Goal: Use online tool/utility: Utilize a website feature to perform a specific function

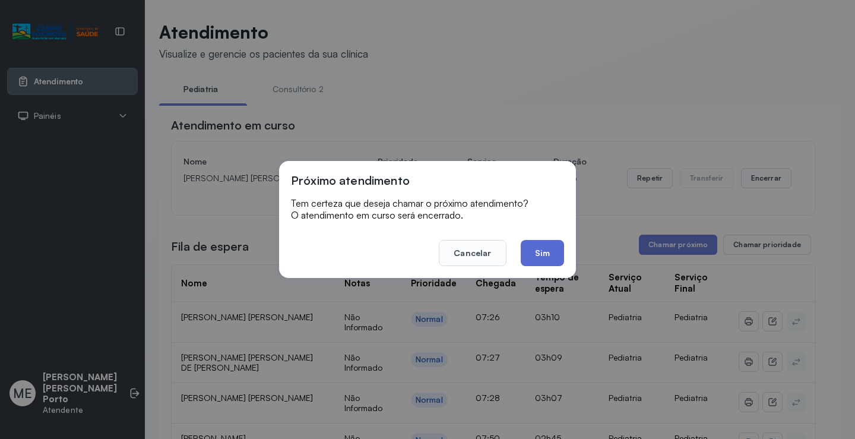
click at [541, 261] on button "Sim" at bounding box center [542, 253] width 43 height 26
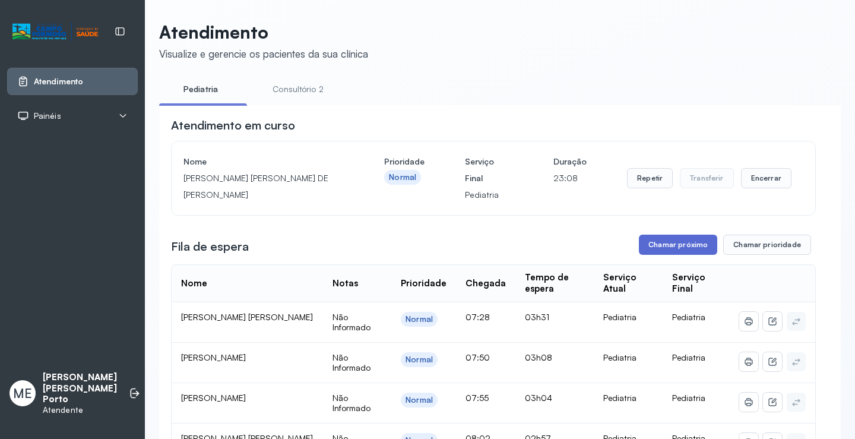
click at [666, 253] on button "Chamar próximo" at bounding box center [678, 244] width 78 height 20
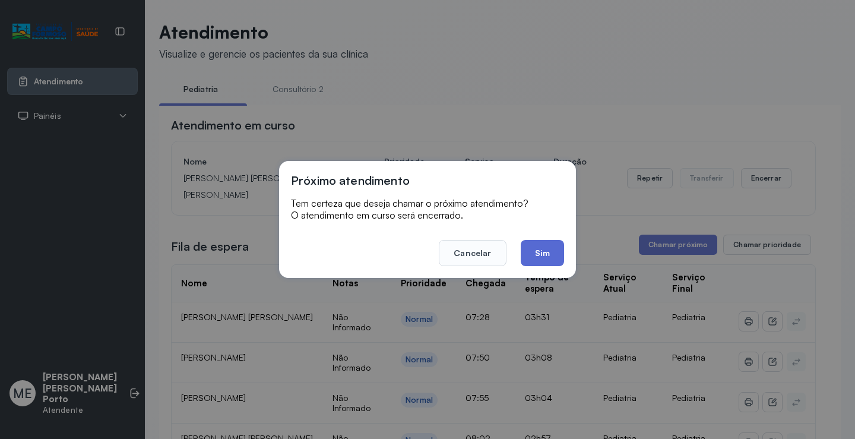
click at [543, 259] on button "Sim" at bounding box center [542, 253] width 43 height 26
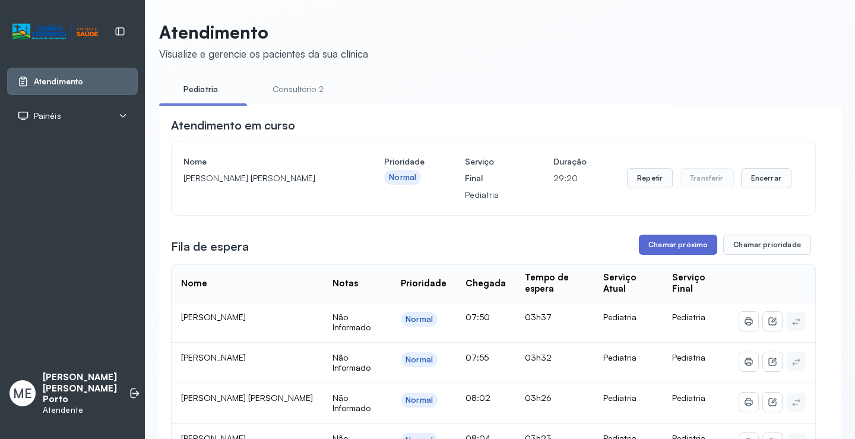
click at [661, 241] on button "Chamar próximo" at bounding box center [678, 244] width 78 height 20
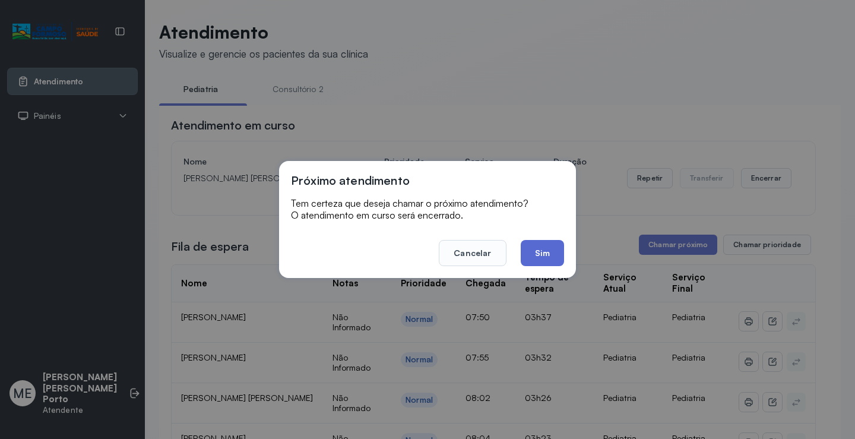
click at [554, 248] on button "Sim" at bounding box center [542, 253] width 43 height 26
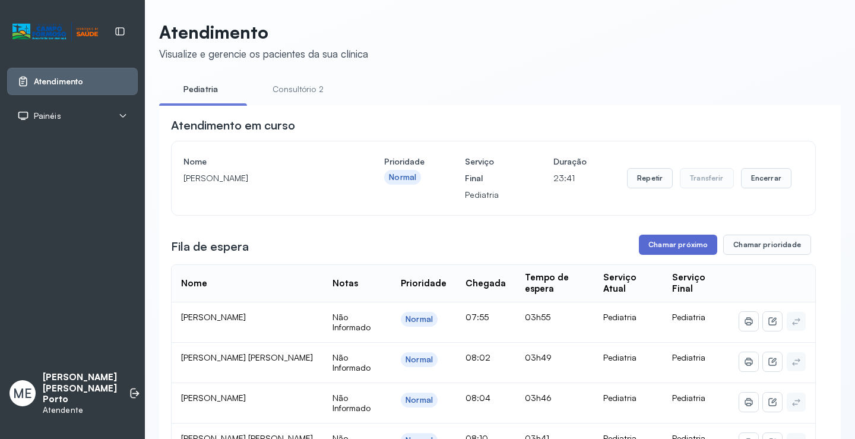
click at [695, 249] on button "Chamar próximo" at bounding box center [678, 244] width 78 height 20
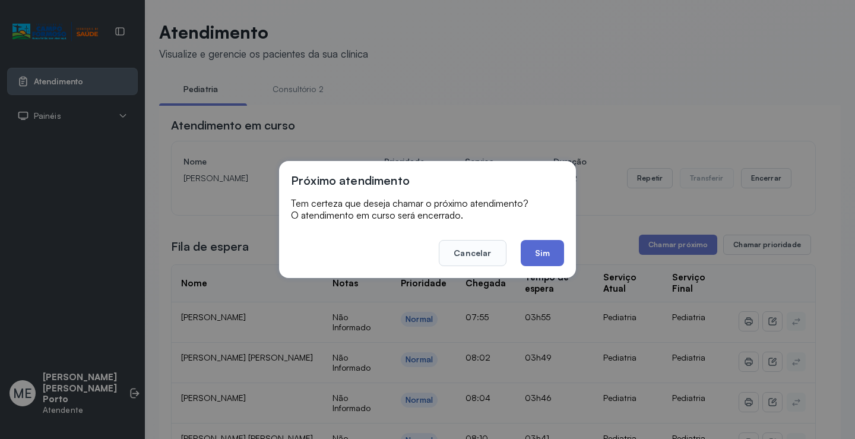
click at [556, 259] on button "Sim" at bounding box center [542, 253] width 43 height 26
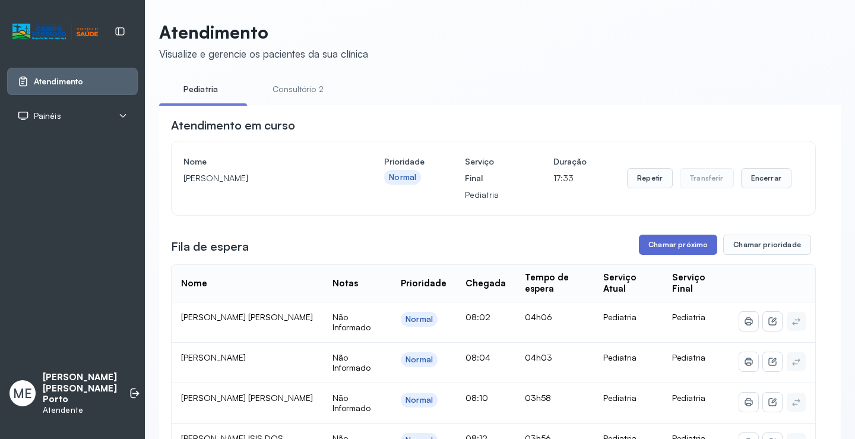
click at [662, 252] on button "Chamar próximo" at bounding box center [678, 244] width 78 height 20
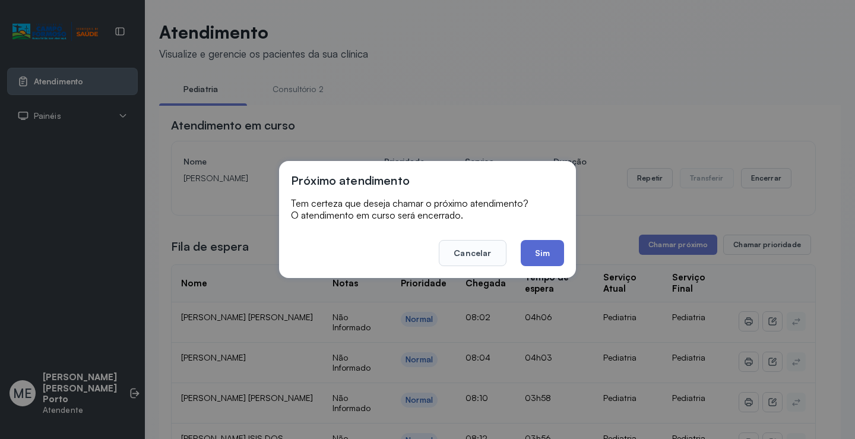
click at [534, 254] on button "Sim" at bounding box center [542, 253] width 43 height 26
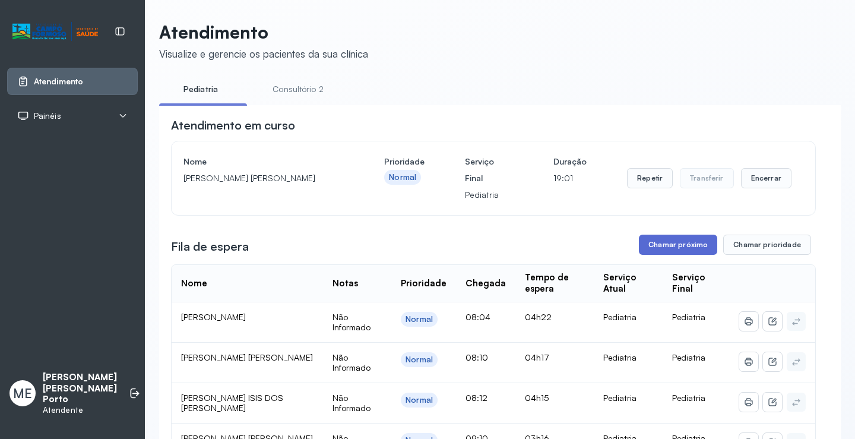
click at [653, 245] on button "Chamar próximo" at bounding box center [678, 244] width 78 height 20
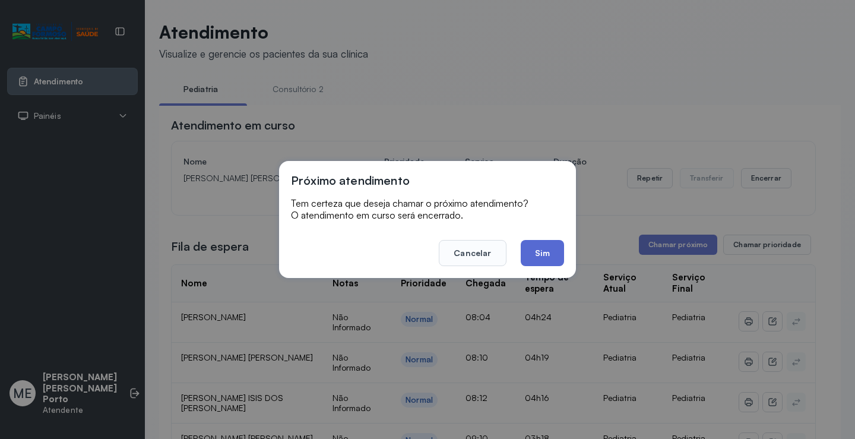
click at [554, 243] on button "Sim" at bounding box center [542, 253] width 43 height 26
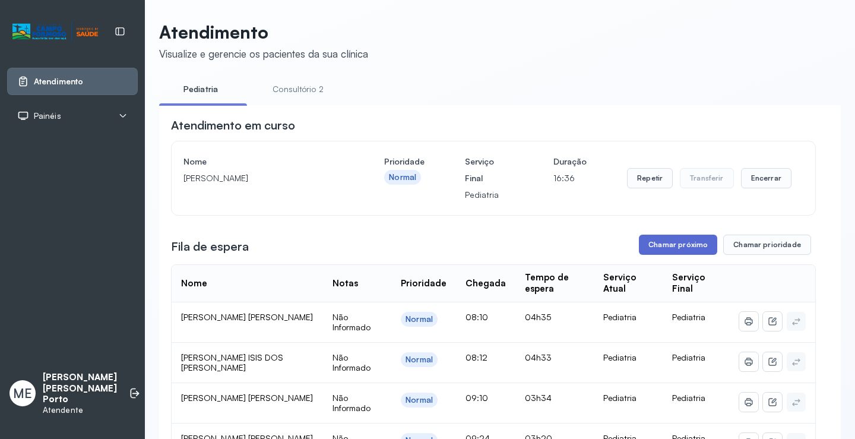
click at [680, 245] on button "Chamar próximo" at bounding box center [678, 244] width 78 height 20
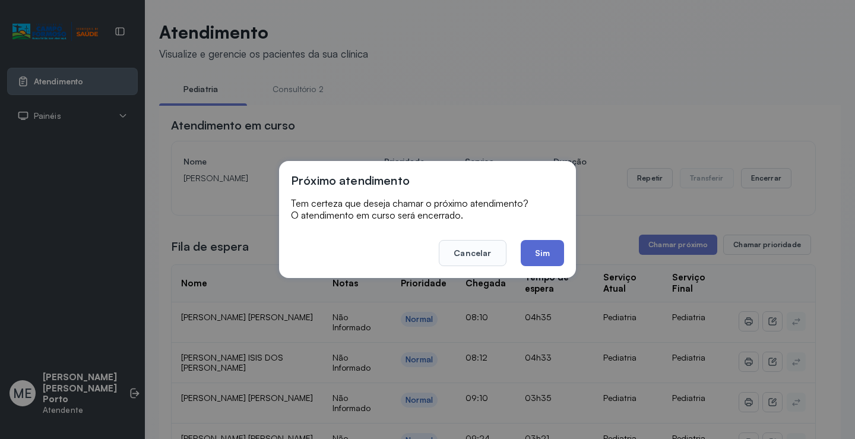
click at [554, 259] on button "Sim" at bounding box center [542, 253] width 43 height 26
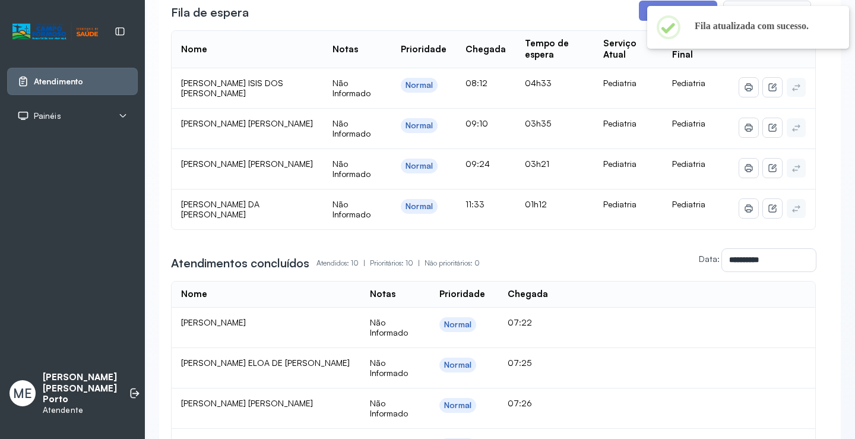
scroll to position [152, 0]
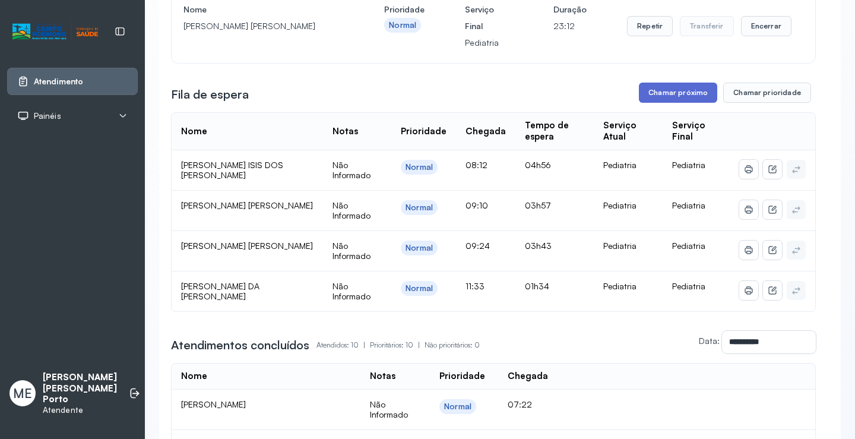
click at [668, 97] on button "Chamar próximo" at bounding box center [678, 93] width 78 height 20
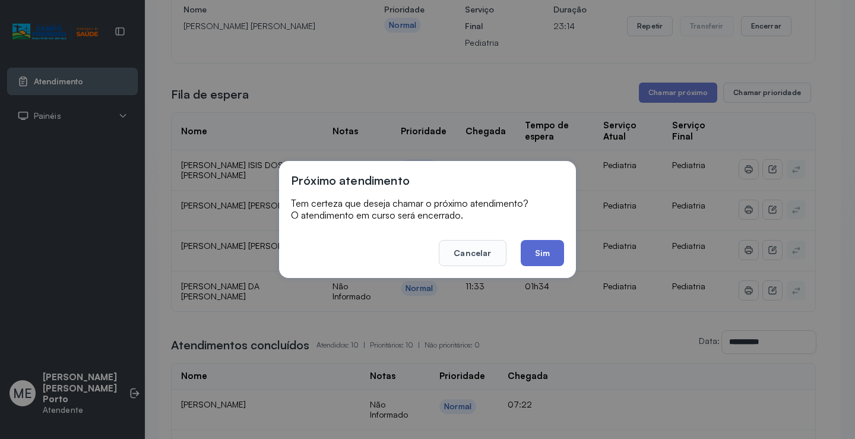
click at [552, 259] on button "Sim" at bounding box center [542, 253] width 43 height 26
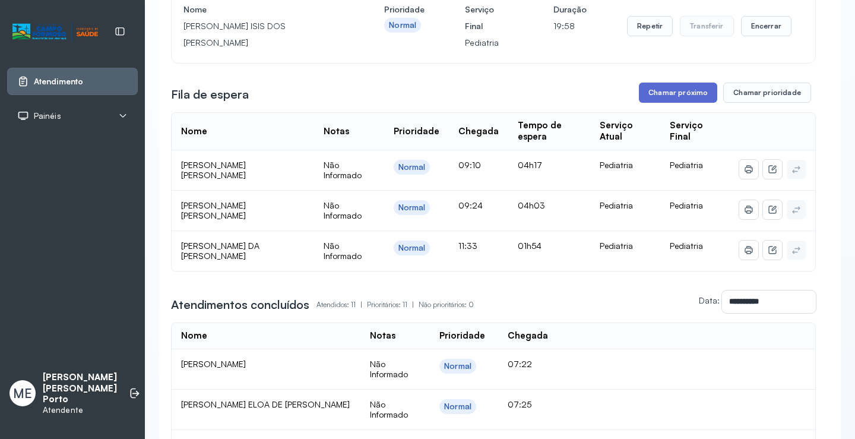
click at [659, 99] on button "Chamar próximo" at bounding box center [678, 93] width 78 height 20
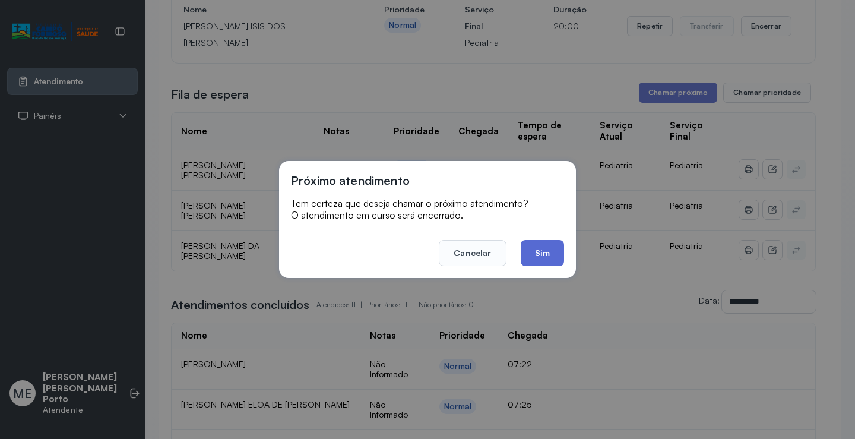
click at [550, 259] on button "Sim" at bounding box center [542, 253] width 43 height 26
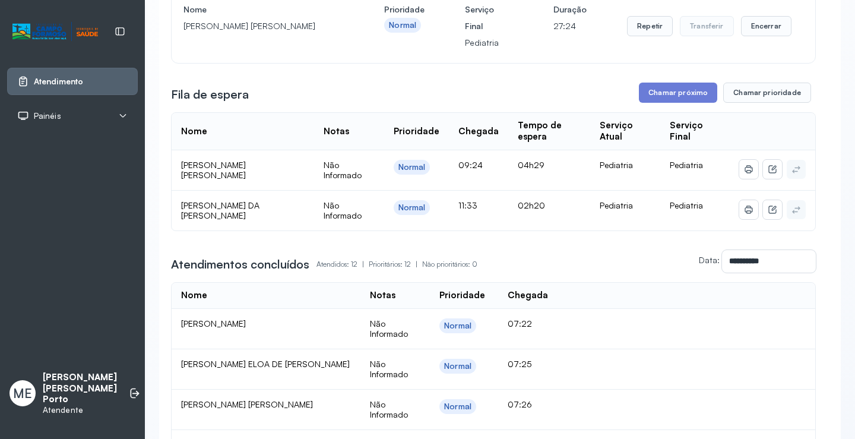
click at [633, 98] on div "Fila de espera Chamar próximo Chamar prioridade" at bounding box center [493, 93] width 645 height 20
click at [658, 90] on button "Chamar próximo" at bounding box center [678, 93] width 78 height 20
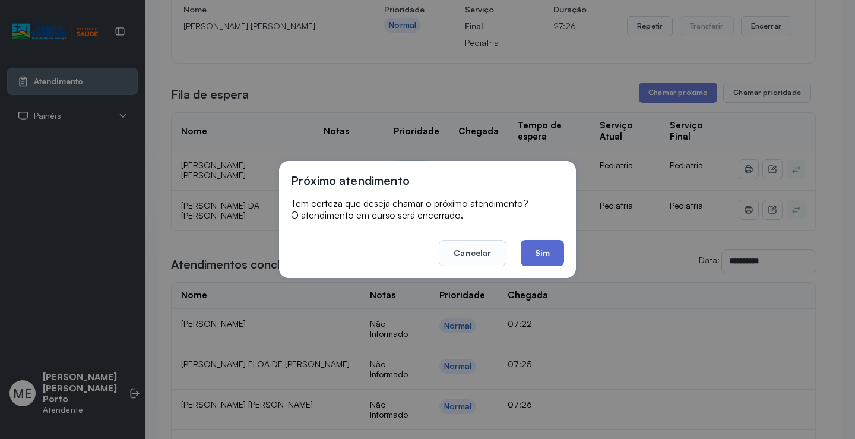
click at [539, 256] on button "Sim" at bounding box center [542, 253] width 43 height 26
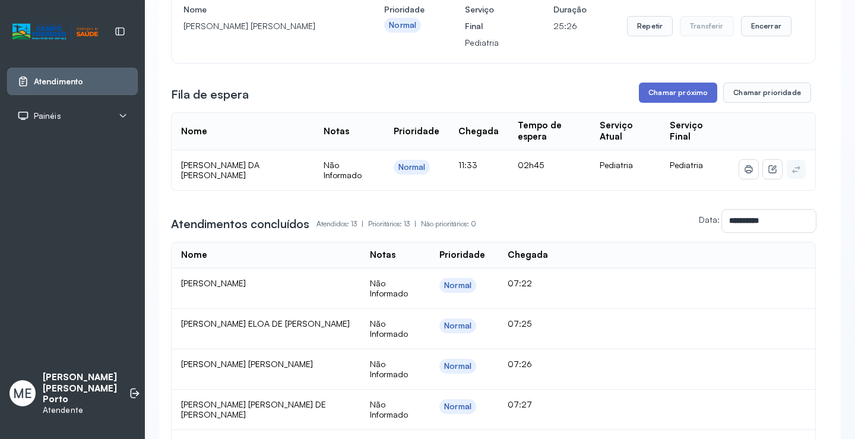
click at [680, 93] on button "Chamar próximo" at bounding box center [678, 93] width 78 height 20
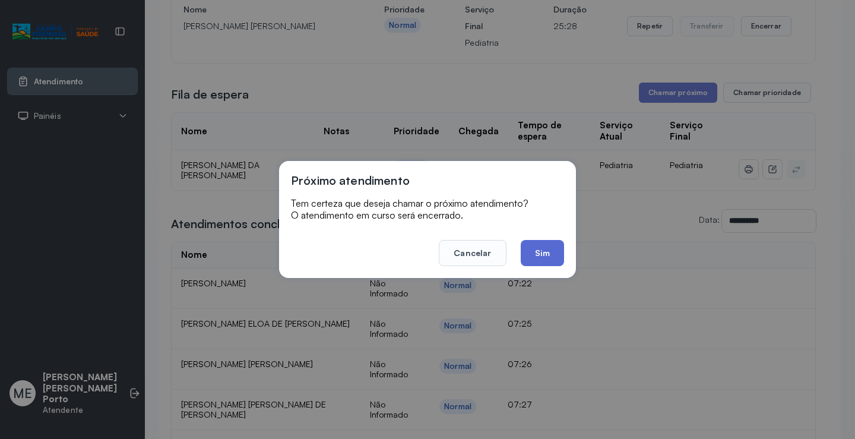
click at [534, 262] on button "Sim" at bounding box center [542, 253] width 43 height 26
